Goal: Check status: Check status

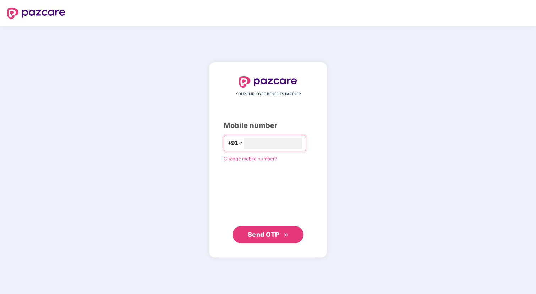
type input "**********"
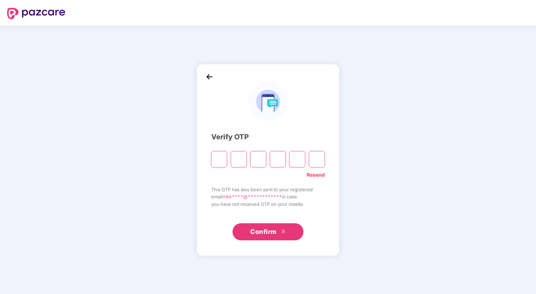
type input "*"
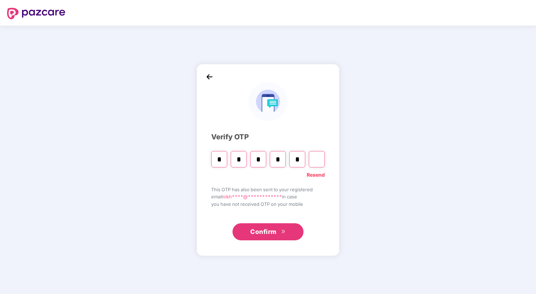
type input "*"
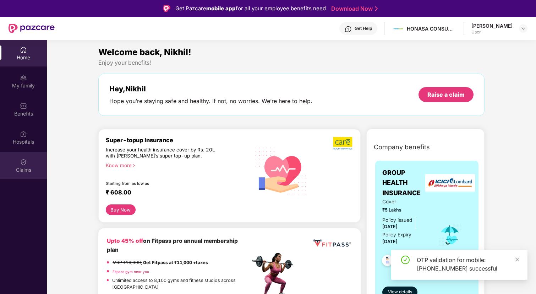
click at [23, 166] on div "Claims" at bounding box center [23, 169] width 47 height 7
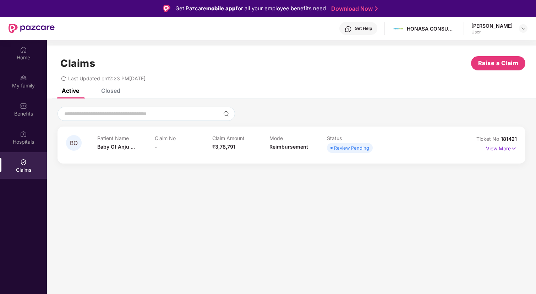
click at [502, 150] on p "View More" at bounding box center [501, 148] width 31 height 10
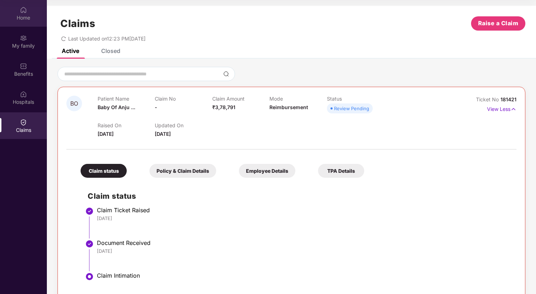
click at [23, 6] on div at bounding box center [23, 9] width 7 height 7
